Goal: Transaction & Acquisition: Book appointment/travel/reservation

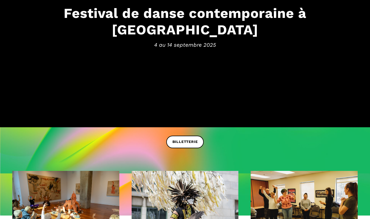
scroll to position [86, 0]
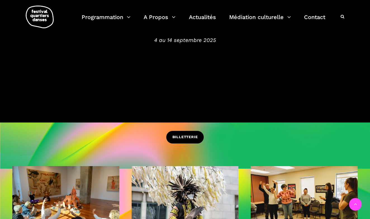
click at [185, 136] on span "BILLETTERIE" at bounding box center [185, 137] width 25 height 6
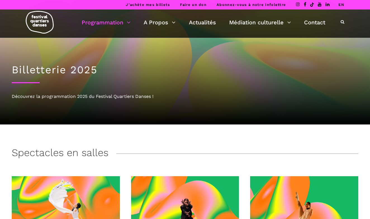
click at [342, 3] on link "EN" at bounding box center [342, 5] width 6 height 4
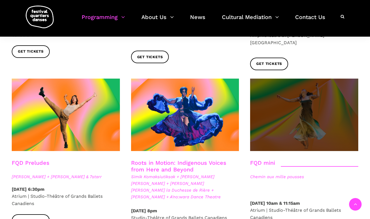
scroll to position [784, 0]
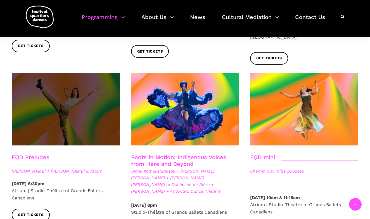
click at [81, 111] on span at bounding box center [66, 109] width 108 height 72
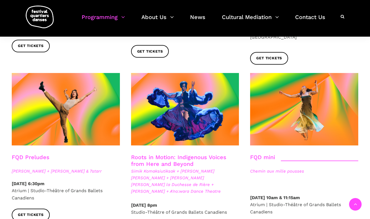
click at [155, 154] on link "Roots in Motion: Indigenous Voices from Here and Beyond" at bounding box center [178, 160] width 95 height 13
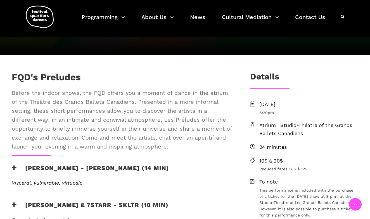
scroll to position [150, 0]
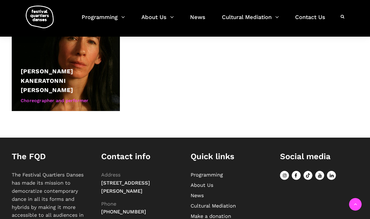
scroll to position [601, 0]
